Goal: Navigation & Orientation: Find specific page/section

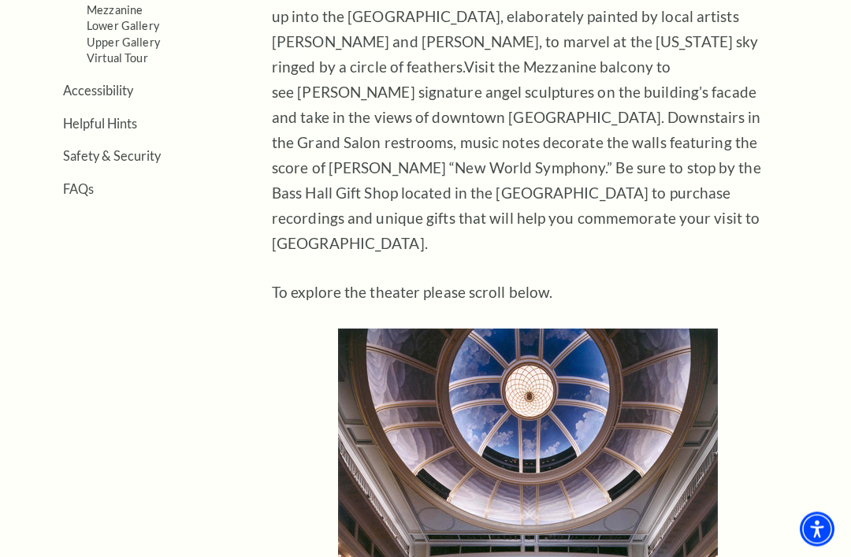
scroll to position [558, 0]
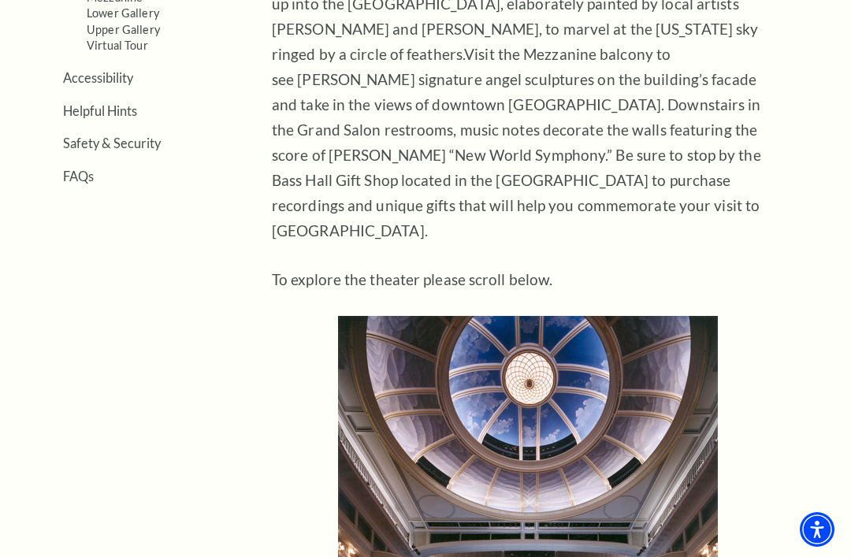
click at [561, 400] on img at bounding box center [528, 549] width 380 height 467
click at [543, 407] on img at bounding box center [528, 549] width 380 height 467
click at [550, 442] on img at bounding box center [528, 549] width 380 height 467
click at [562, 407] on img at bounding box center [528, 549] width 380 height 467
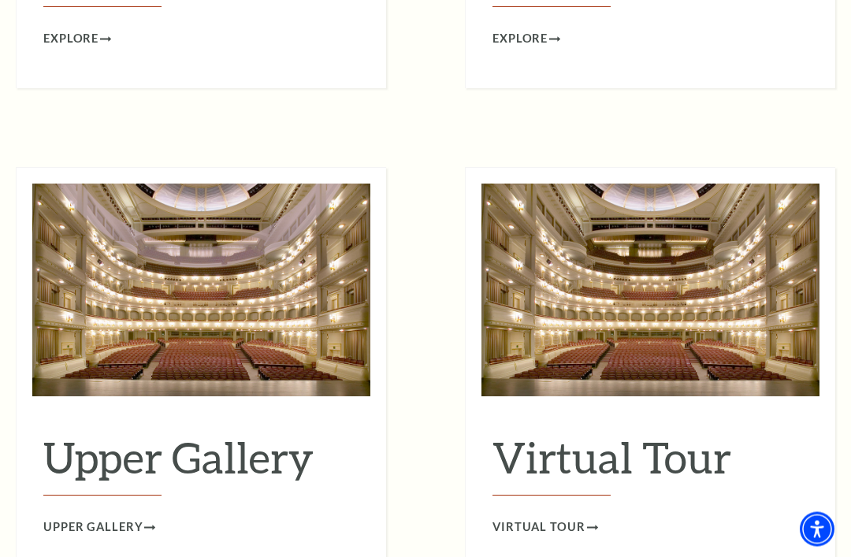
scroll to position [2318, 0]
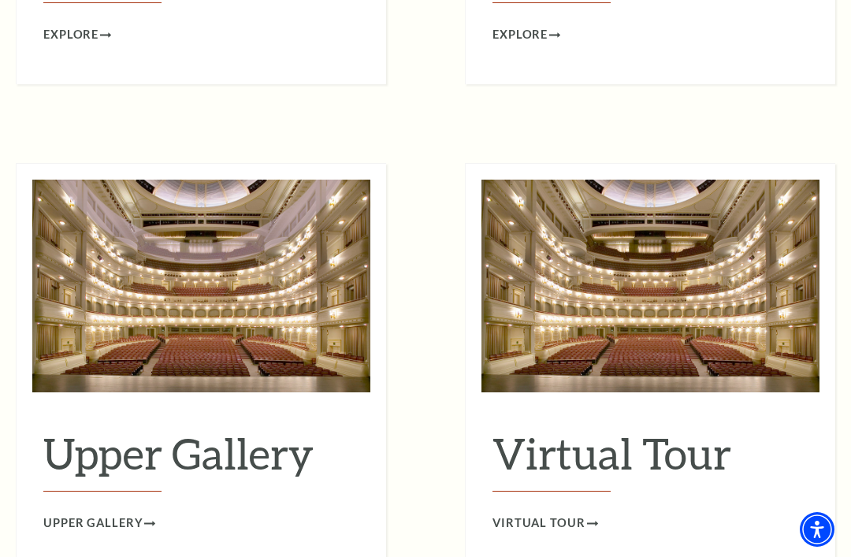
click at [572, 514] on span "Virtual Tour" at bounding box center [539, 524] width 93 height 20
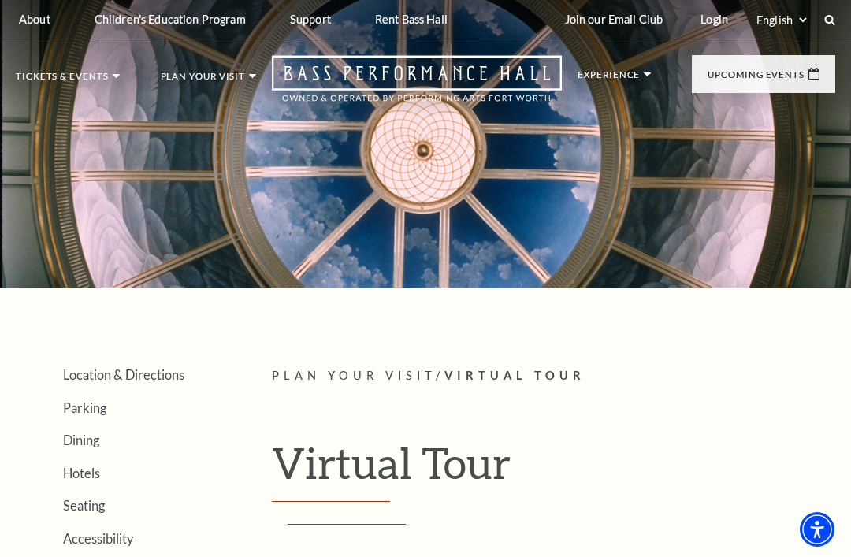
click at [151, 60] on link "Performing Arts [GEOGRAPHIC_DATA]" at bounding box center [85, 74] width 132 height 33
